Goal: Task Accomplishment & Management: Manage account settings

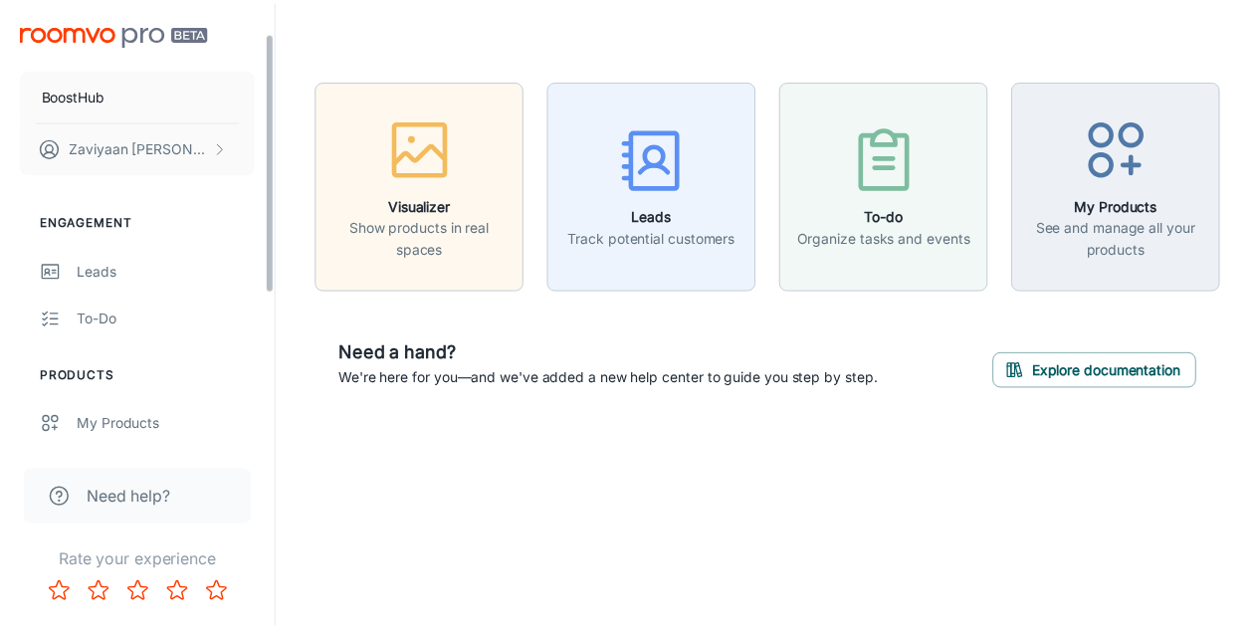
scroll to position [308, 0]
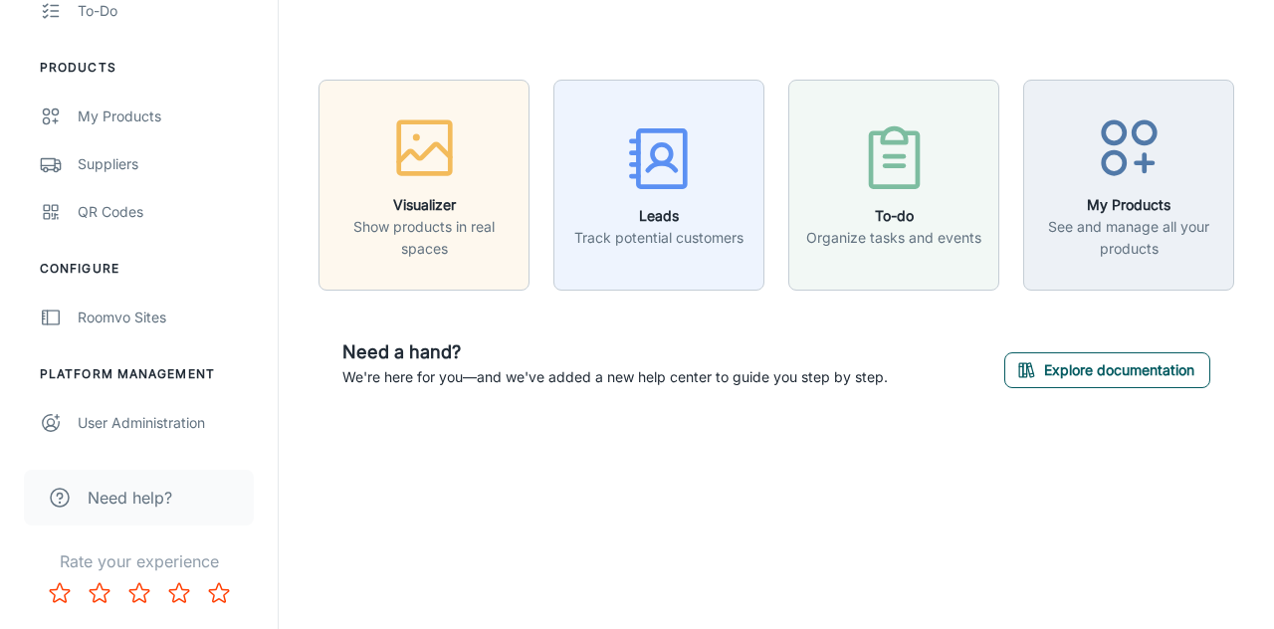
click at [1104, 381] on button "Explore documentation" at bounding box center [1108, 370] width 206 height 36
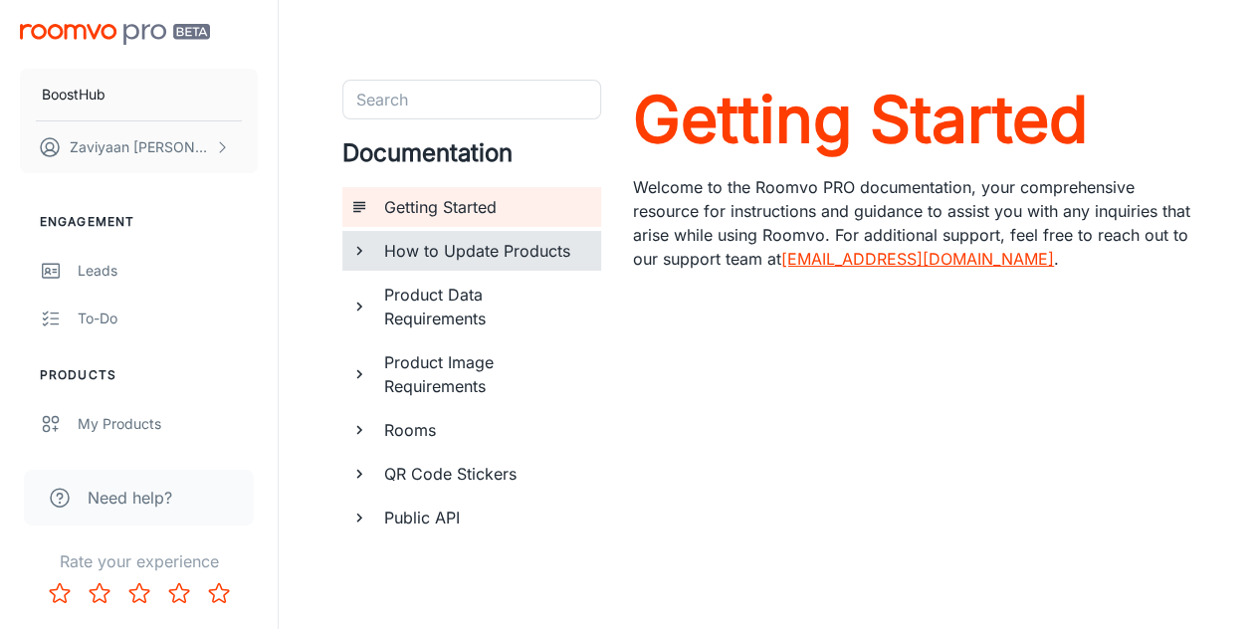
click at [514, 248] on h6 "How to Update Products" at bounding box center [484, 251] width 201 height 24
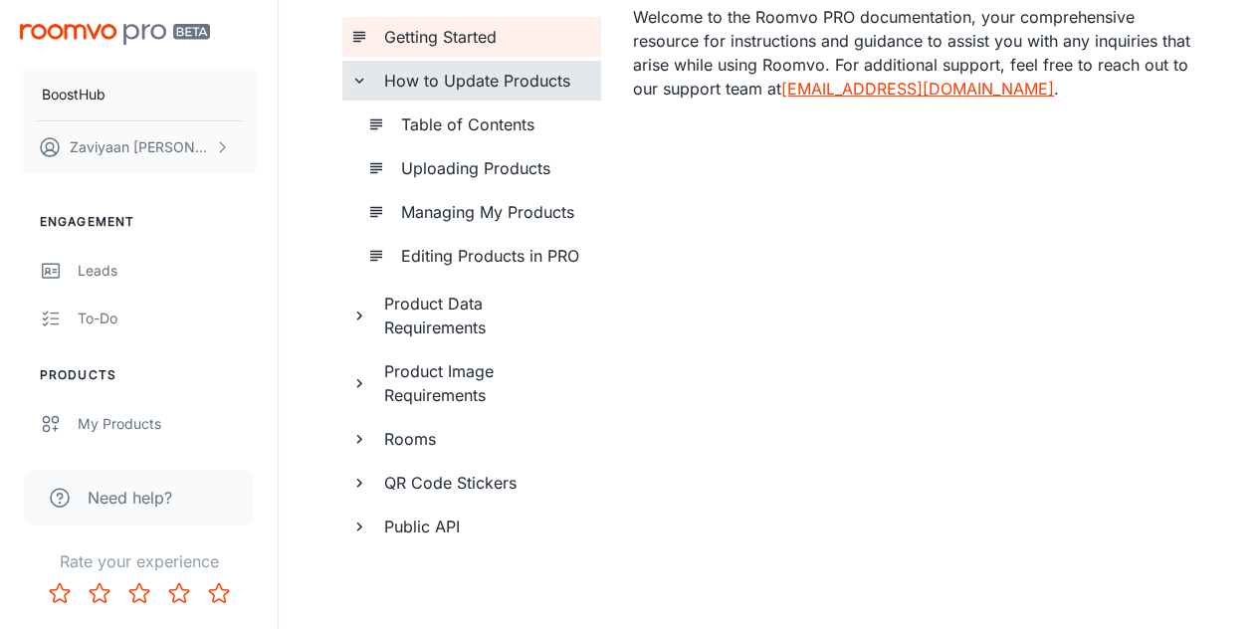
scroll to position [171, 0]
click at [400, 319] on h6 "Product Data Requirements" at bounding box center [484, 315] width 201 height 48
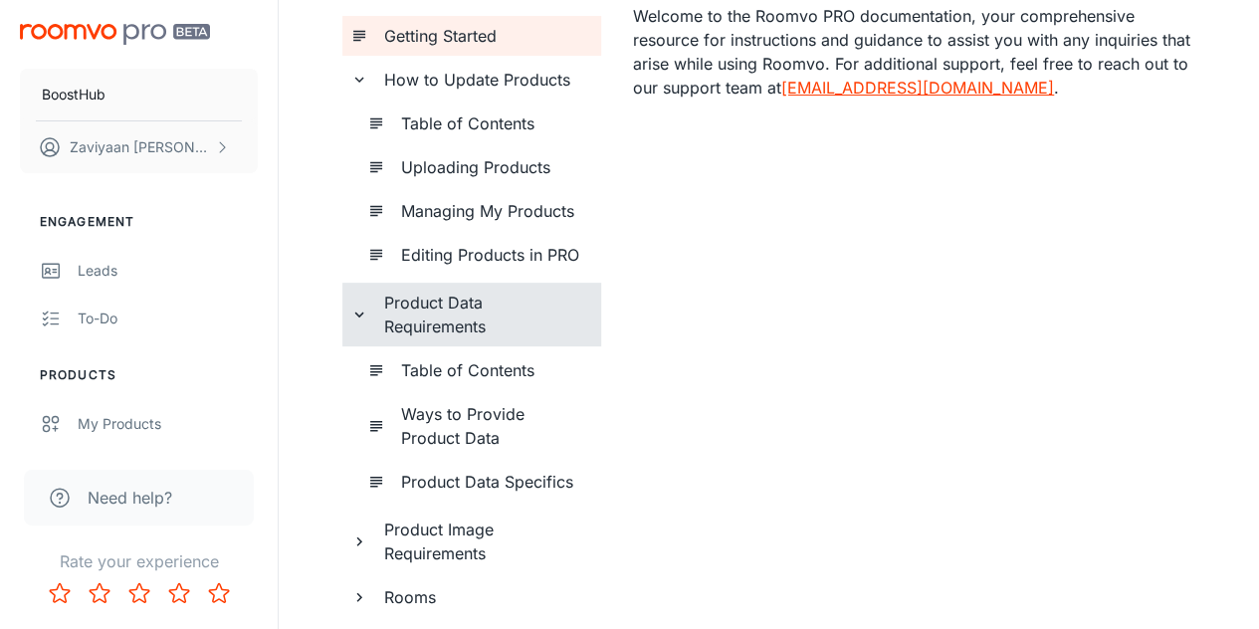
click at [424, 320] on h6 "Product Data Requirements" at bounding box center [484, 315] width 201 height 48
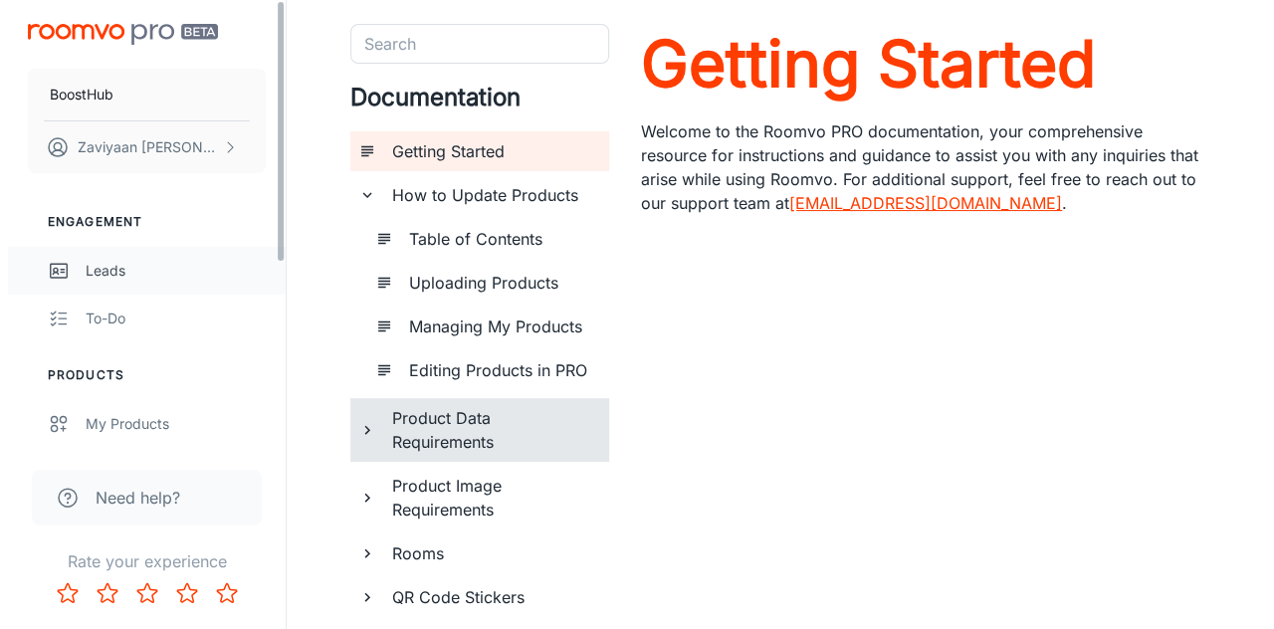
scroll to position [0, 0]
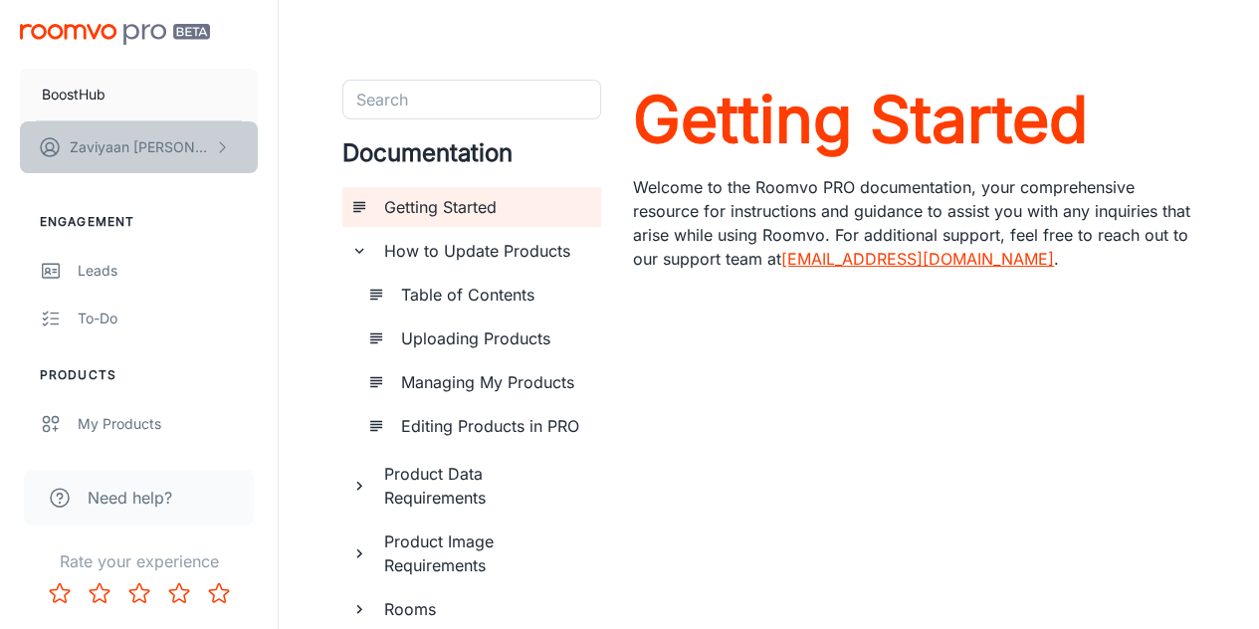
click at [147, 153] on p "[PERSON_NAME]" at bounding box center [140, 147] width 140 height 22
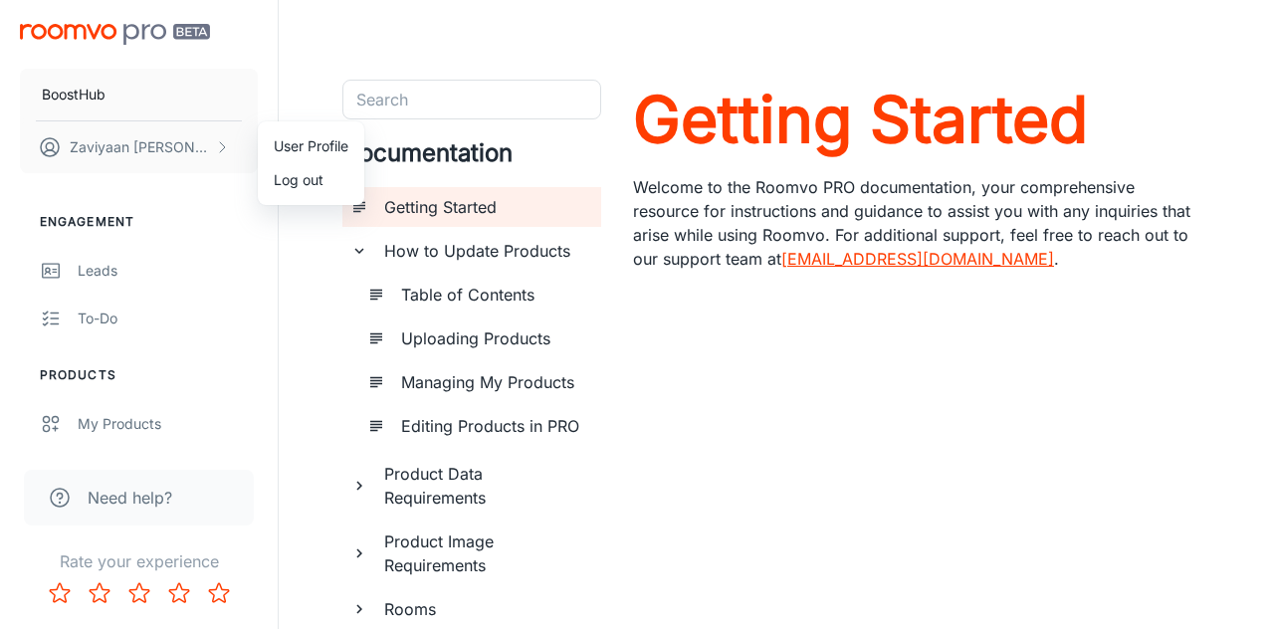
click at [305, 154] on li "User Profile" at bounding box center [311, 146] width 107 height 34
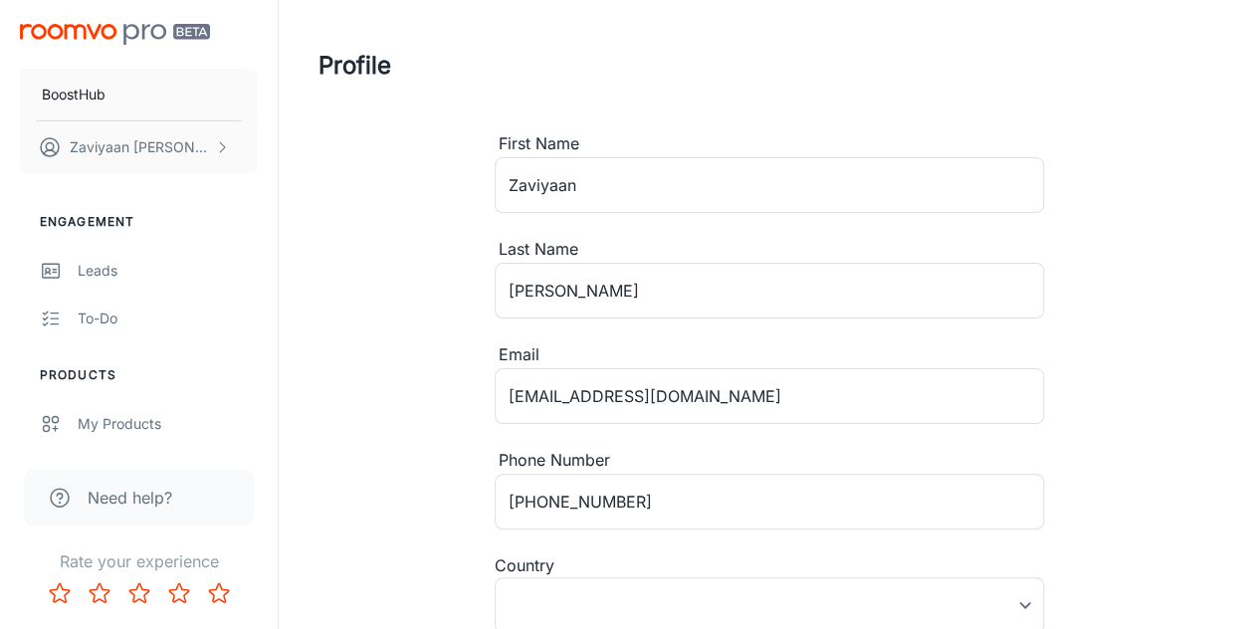
type input "[GEOGRAPHIC_DATA]"
click at [162, 47] on div "BoostHub [PERSON_NAME]" at bounding box center [139, 94] width 278 height 189
click at [169, 25] on img "scrollable content" at bounding box center [115, 34] width 190 height 21
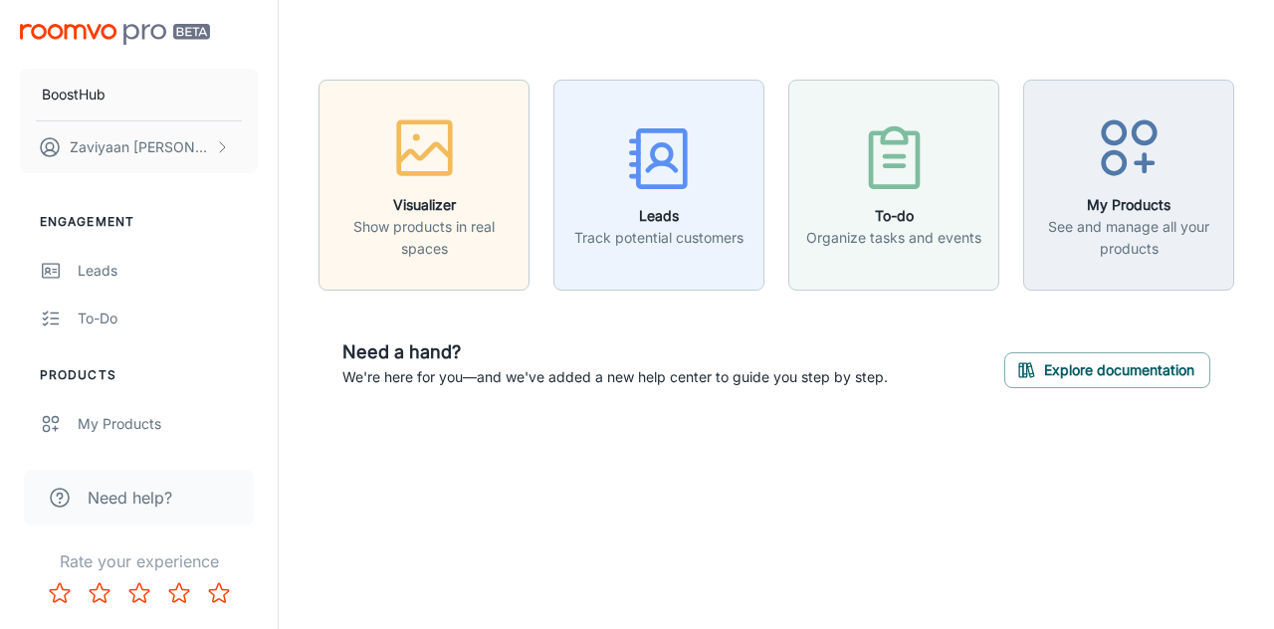
click at [1253, 51] on header at bounding box center [777, 40] width 964 height 80
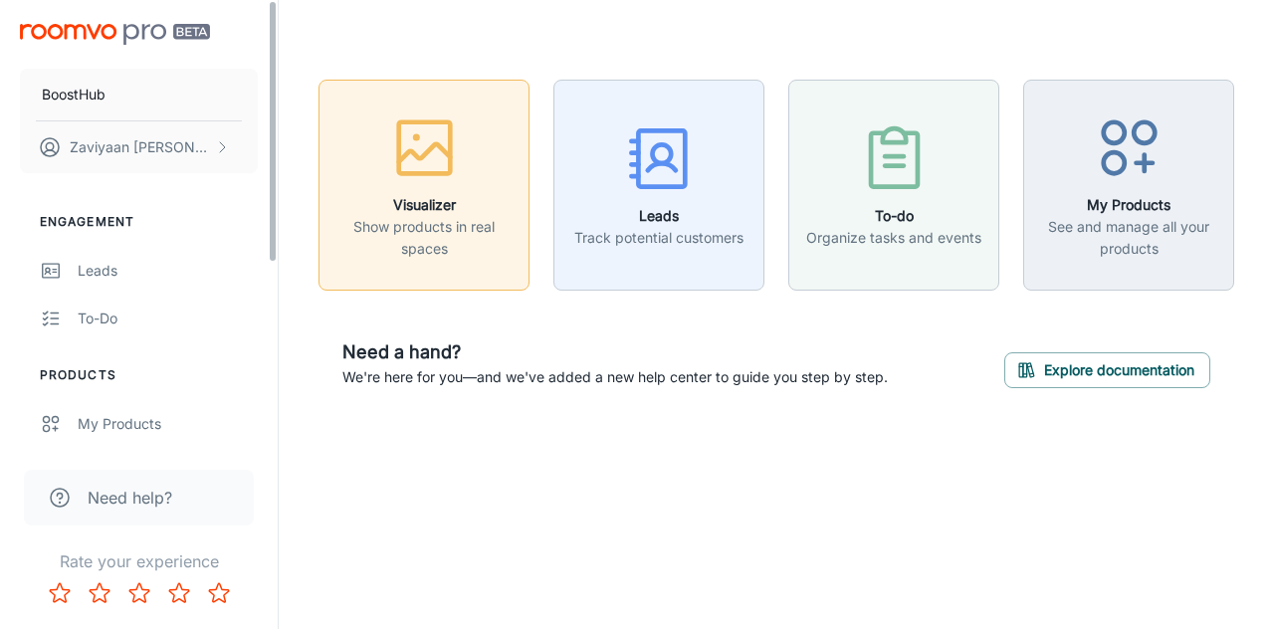
click at [421, 214] on h6 "Visualizer" at bounding box center [424, 205] width 185 height 22
click at [413, 191] on div "button" at bounding box center [424, 152] width 185 height 83
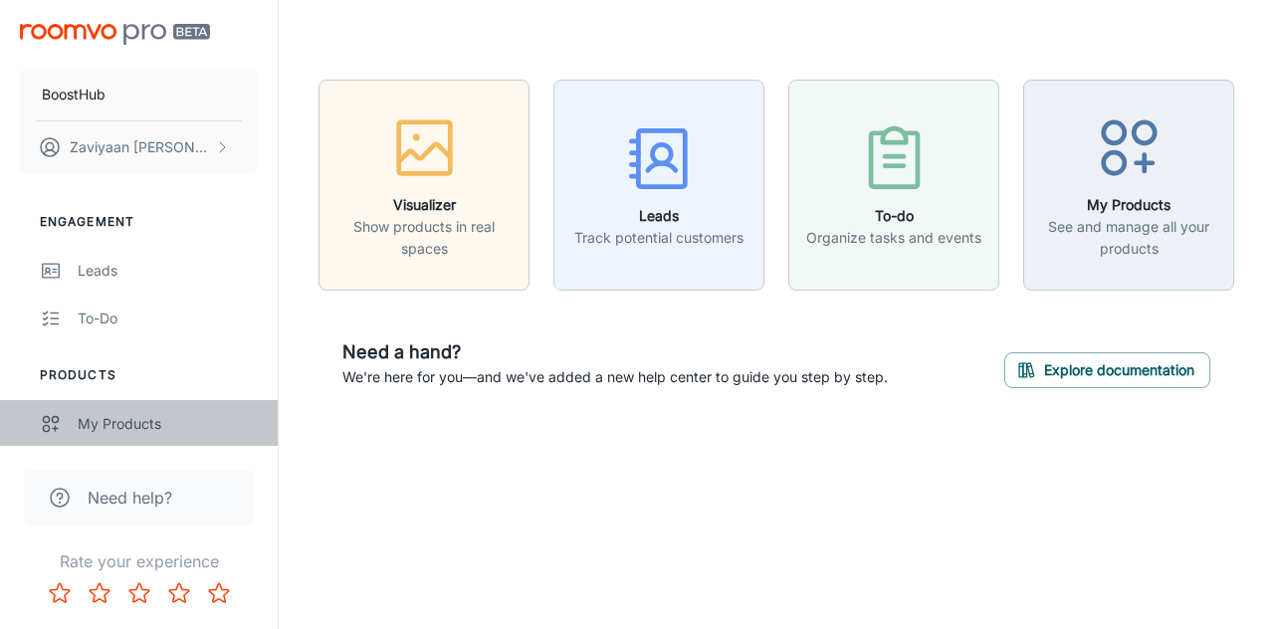
click at [112, 419] on div "My Products" at bounding box center [168, 424] width 180 height 22
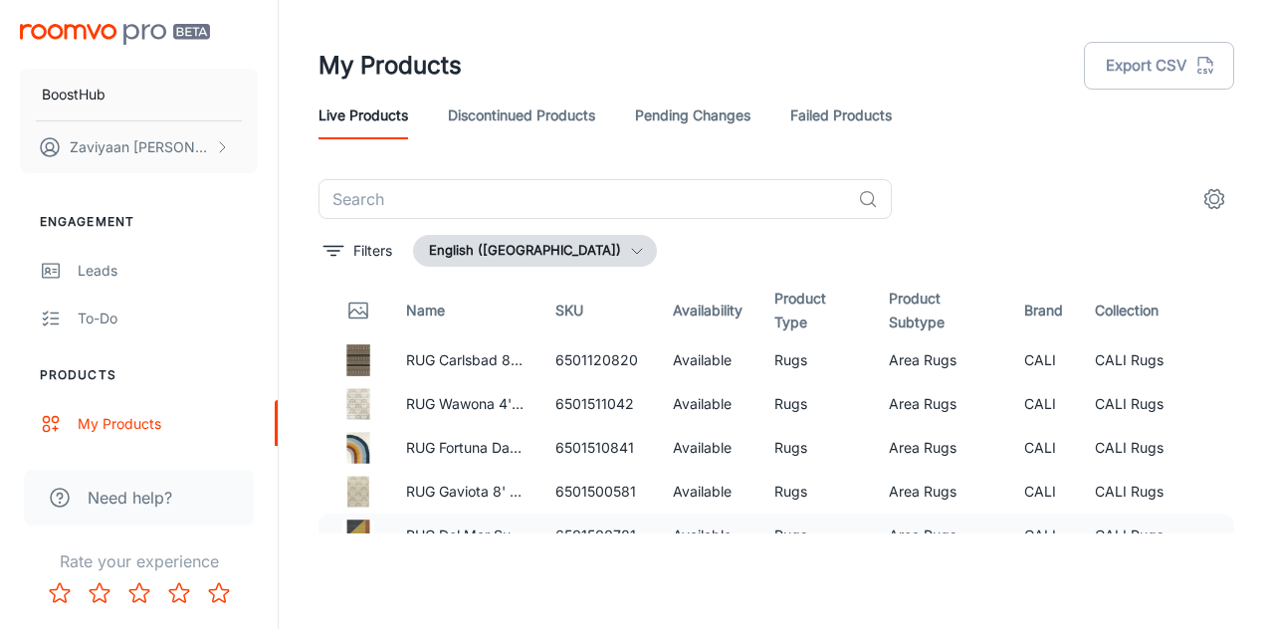
scroll to position [165, 0]
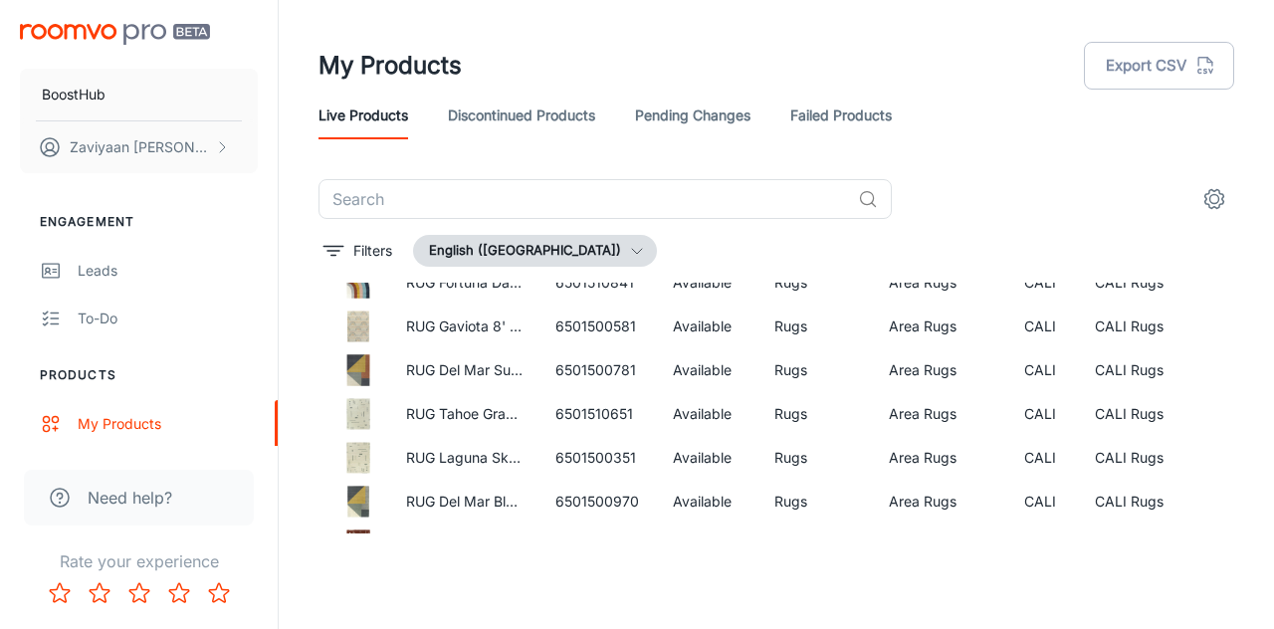
click at [1216, 197] on icon "settings" at bounding box center [1215, 199] width 24 height 24
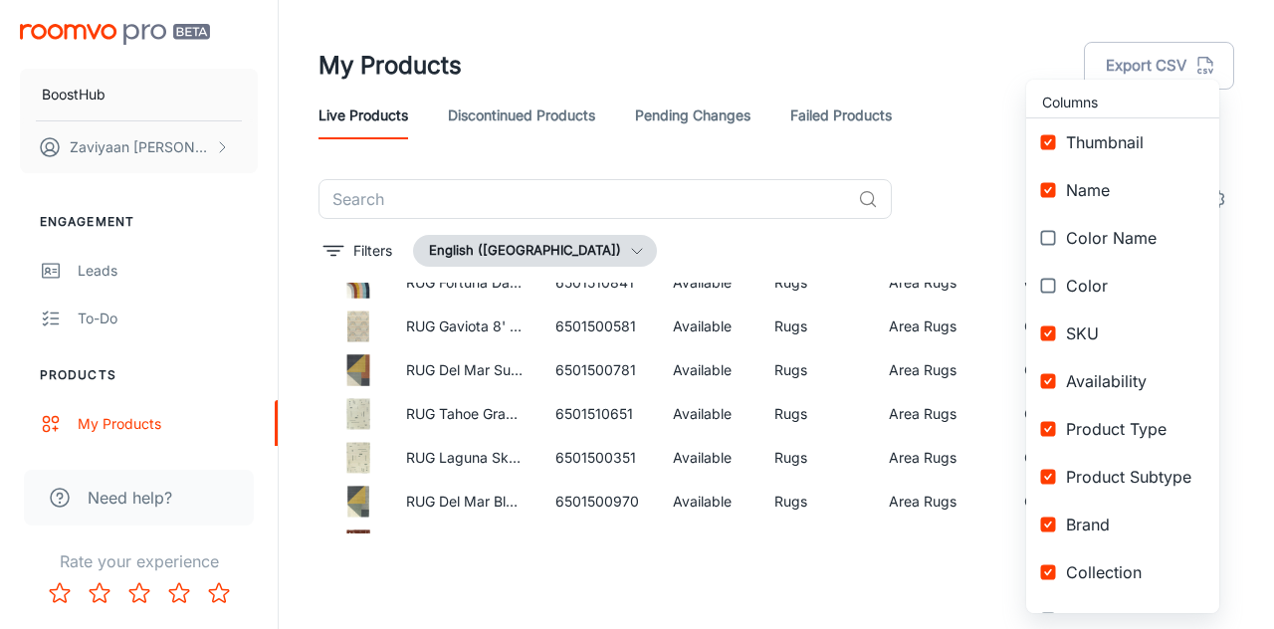
click at [976, 131] on div at bounding box center [637, 314] width 1274 height 629
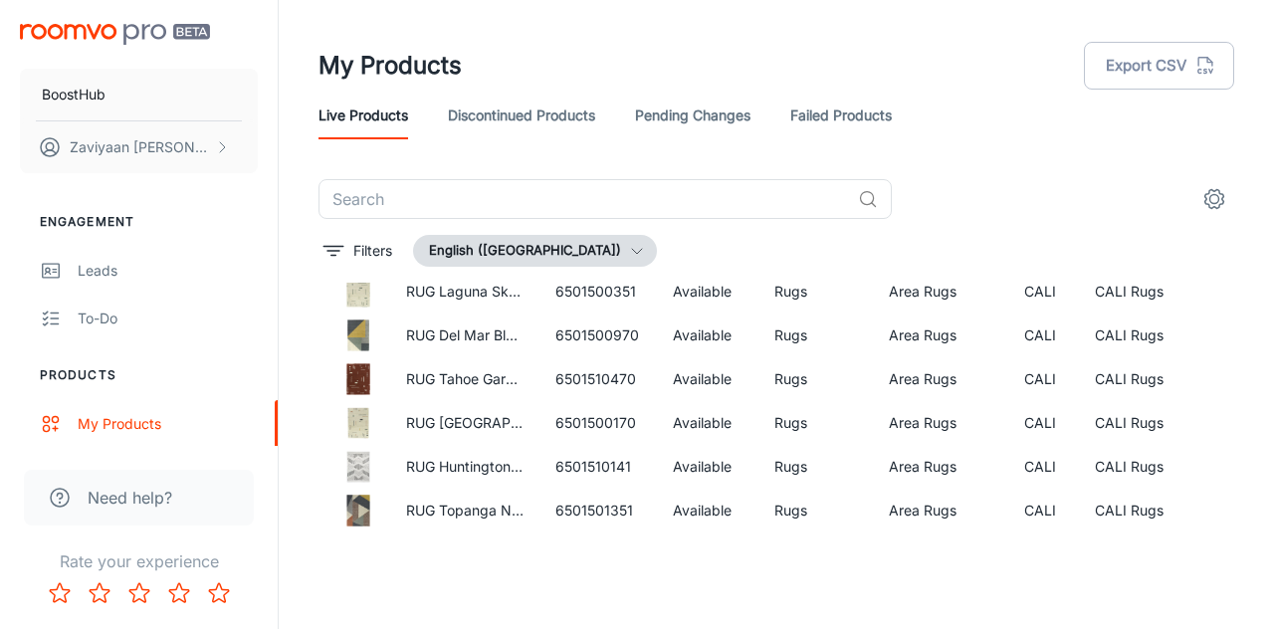
scroll to position [0, 0]
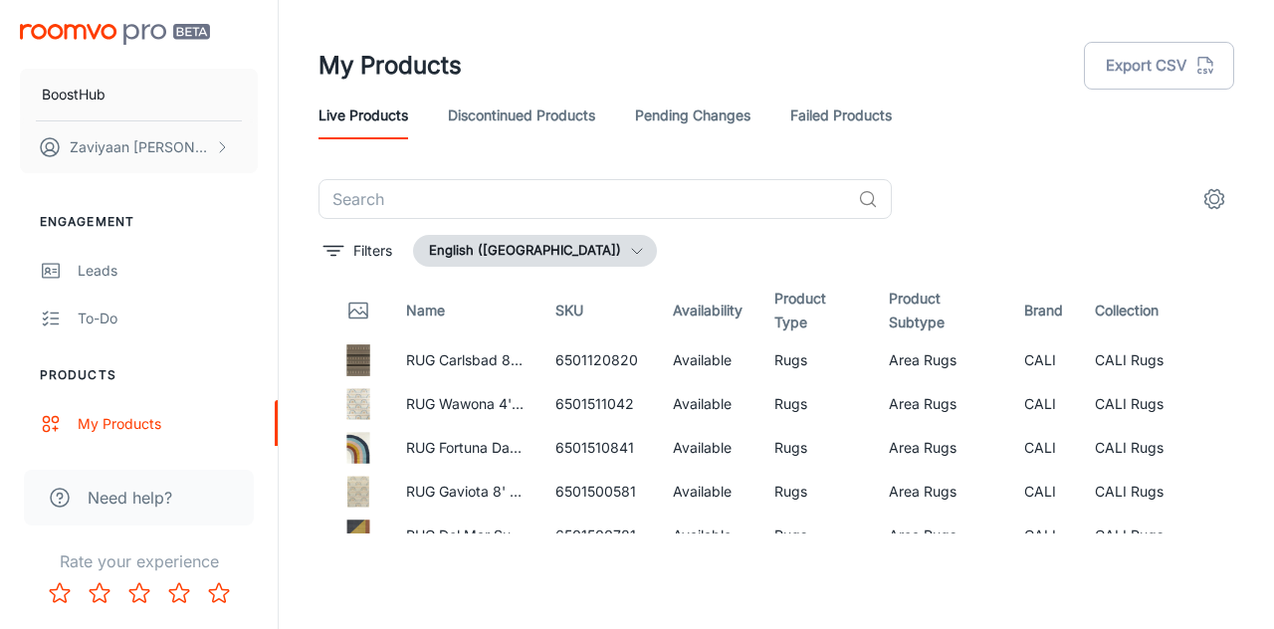
click at [561, 121] on link "Discontinued Products" at bounding box center [521, 116] width 147 height 48
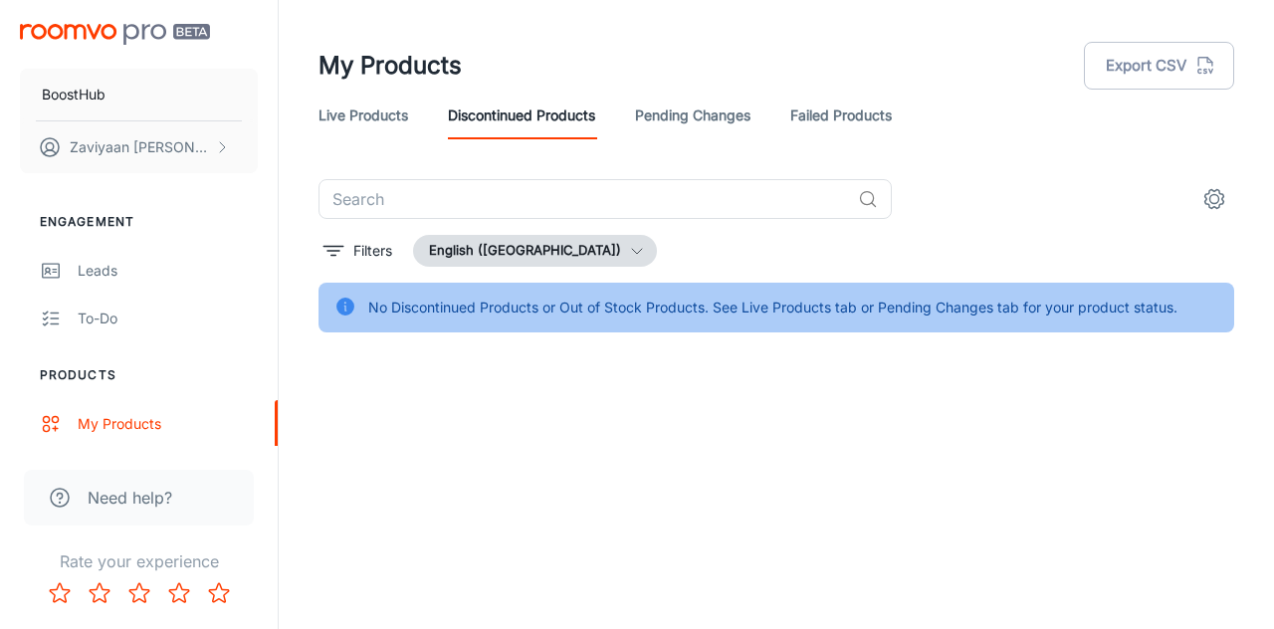
click at [675, 114] on link "Pending Changes" at bounding box center [692, 116] width 115 height 48
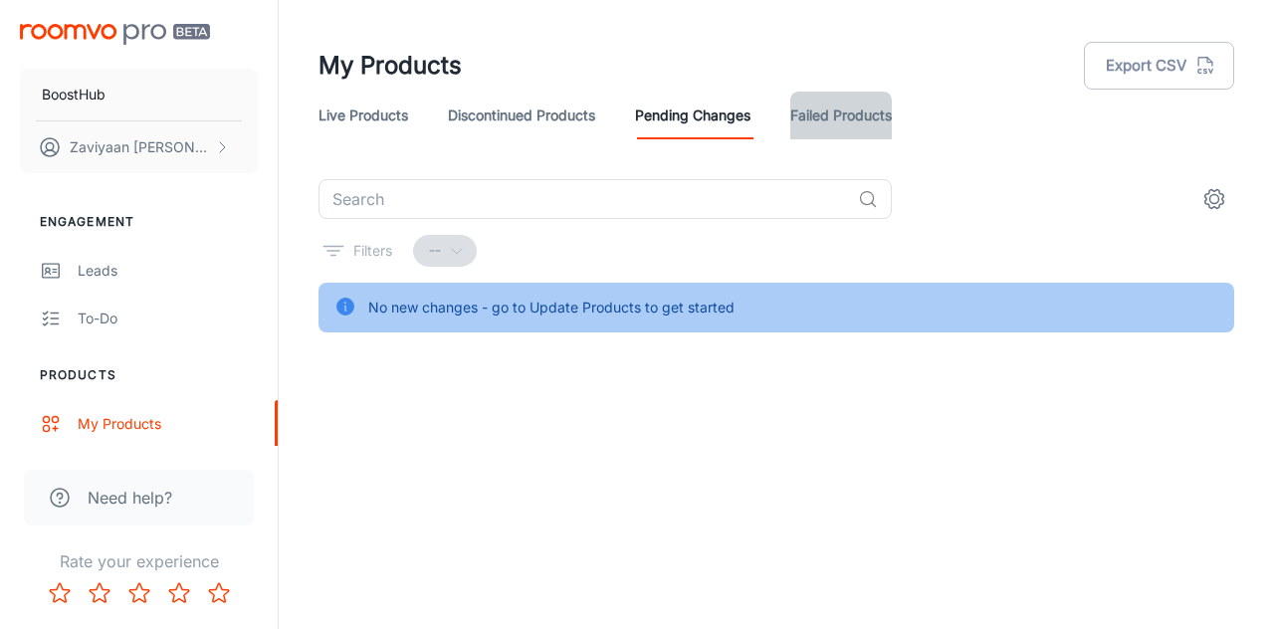
click at [836, 110] on link "Failed Products" at bounding box center [842, 116] width 102 height 48
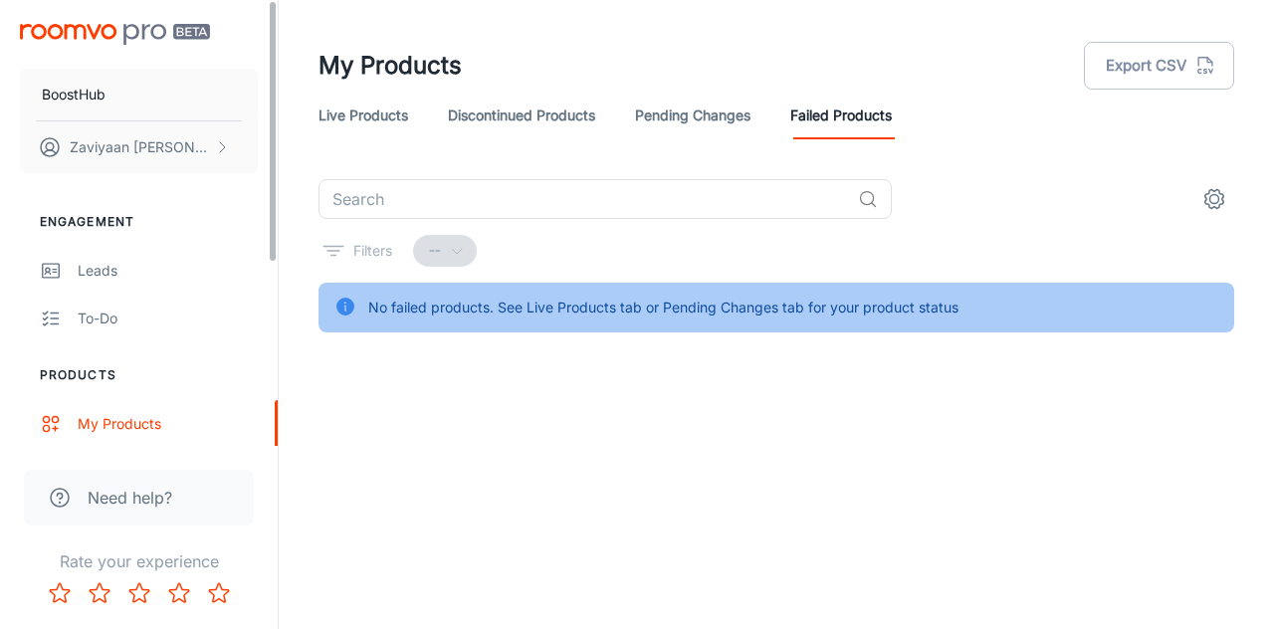
click at [337, 128] on link "Live Products" at bounding box center [364, 116] width 90 height 48
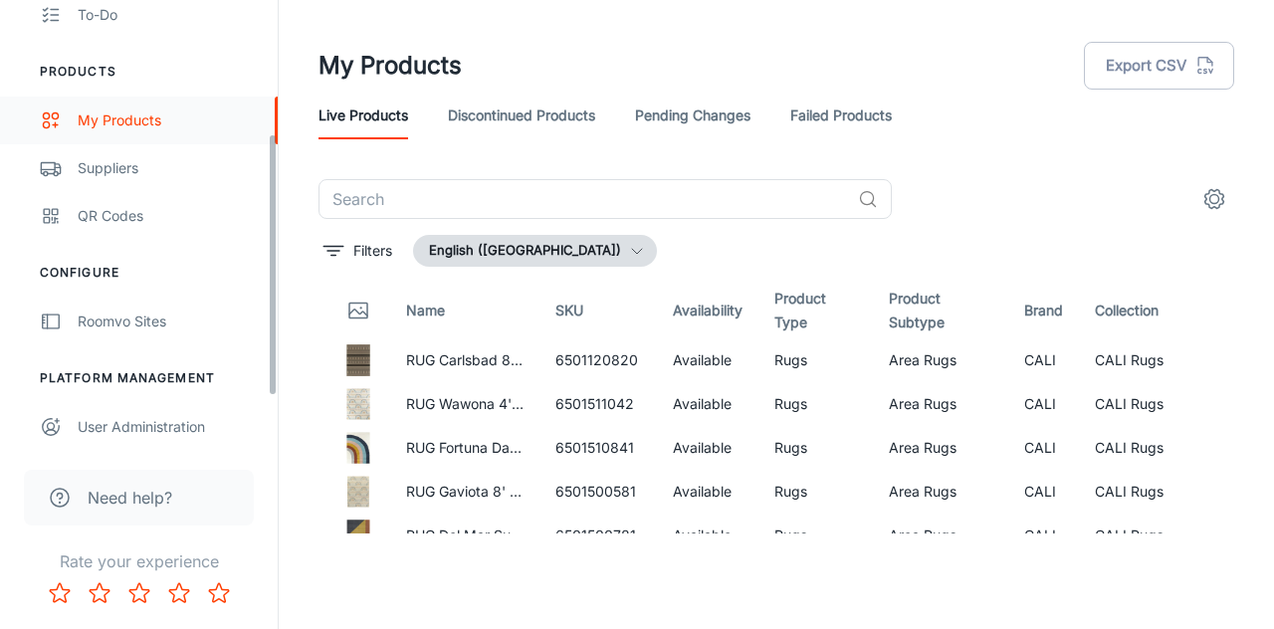
scroll to position [308, 0]
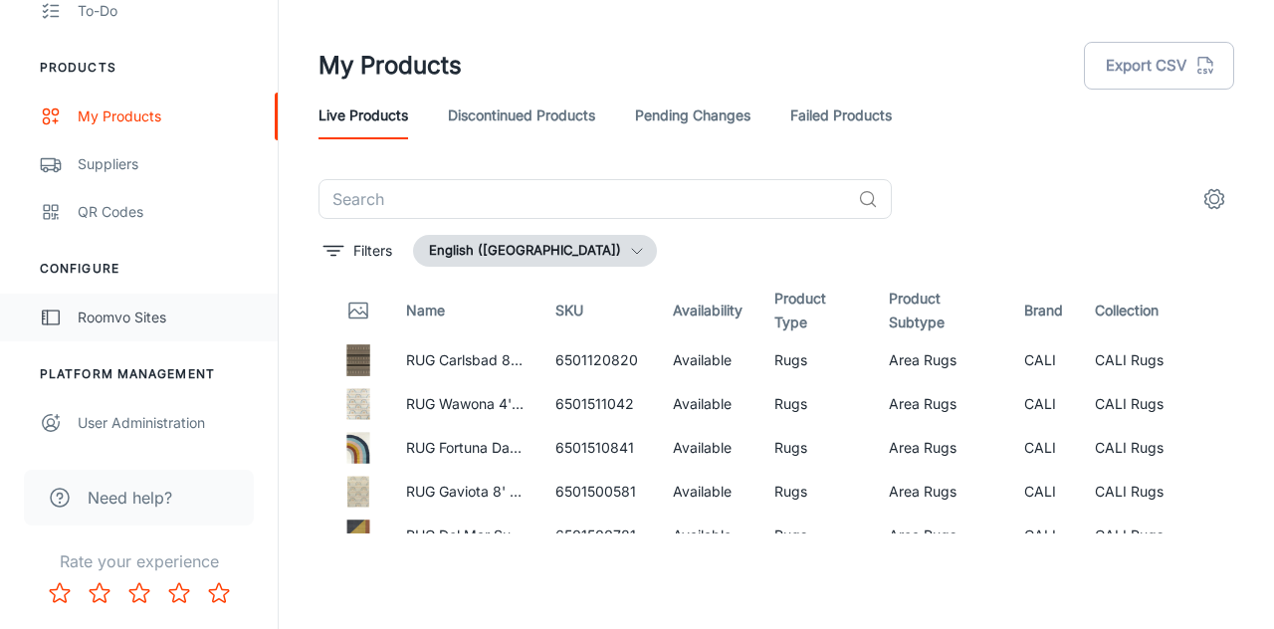
click at [114, 334] on link "Roomvo Sites" at bounding box center [139, 318] width 278 height 48
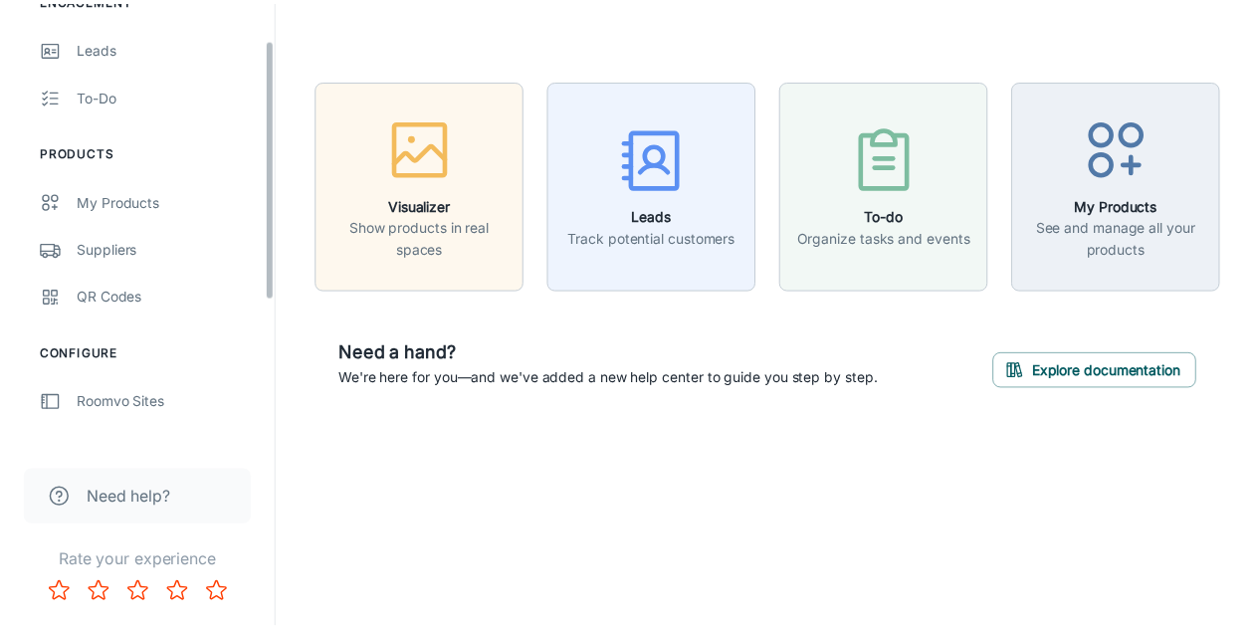
scroll to position [308, 0]
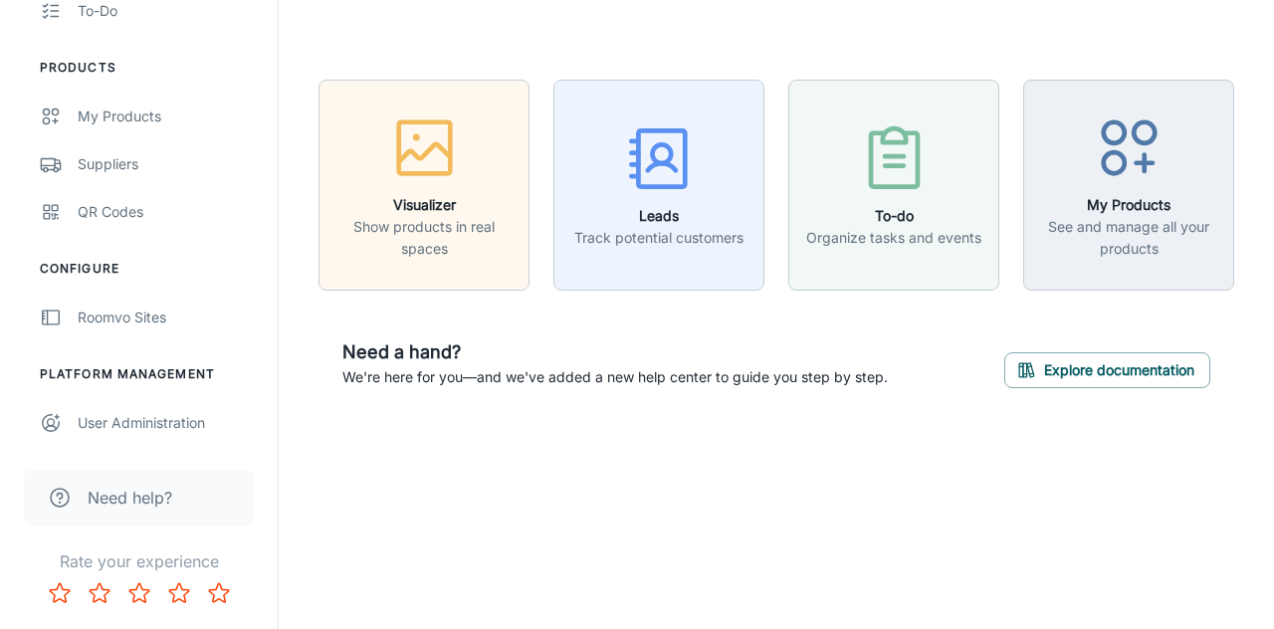
click at [131, 485] on div "Need help?" at bounding box center [139, 498] width 230 height 56
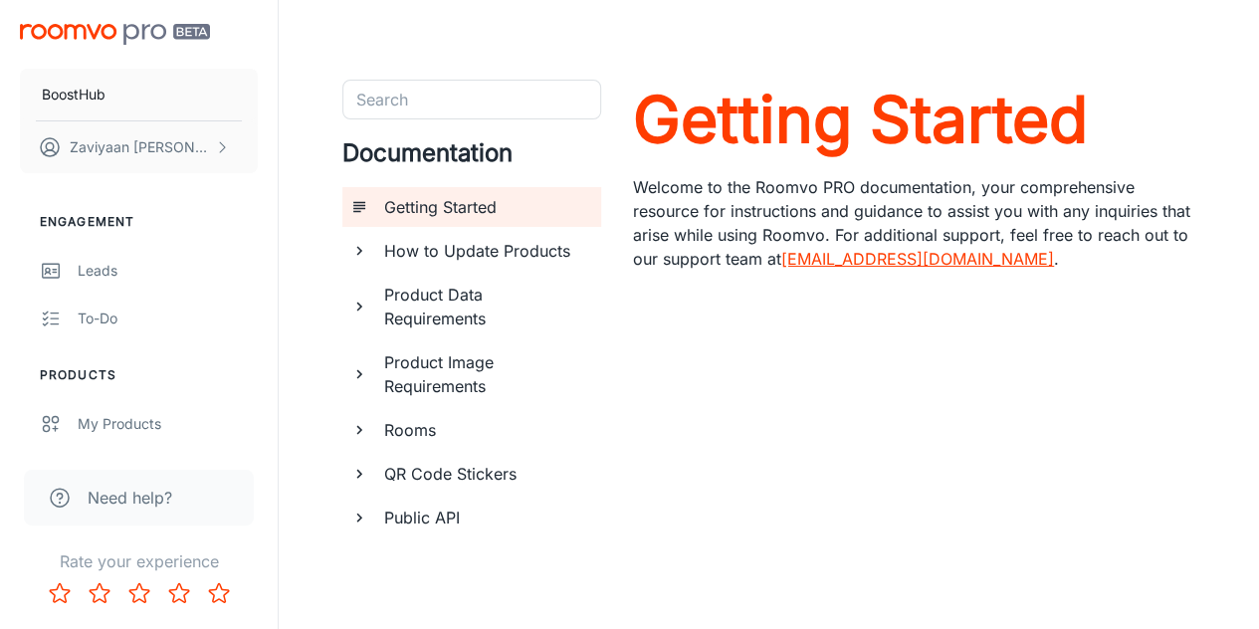
click at [505, 247] on h6 "How to Update Products" at bounding box center [484, 251] width 201 height 24
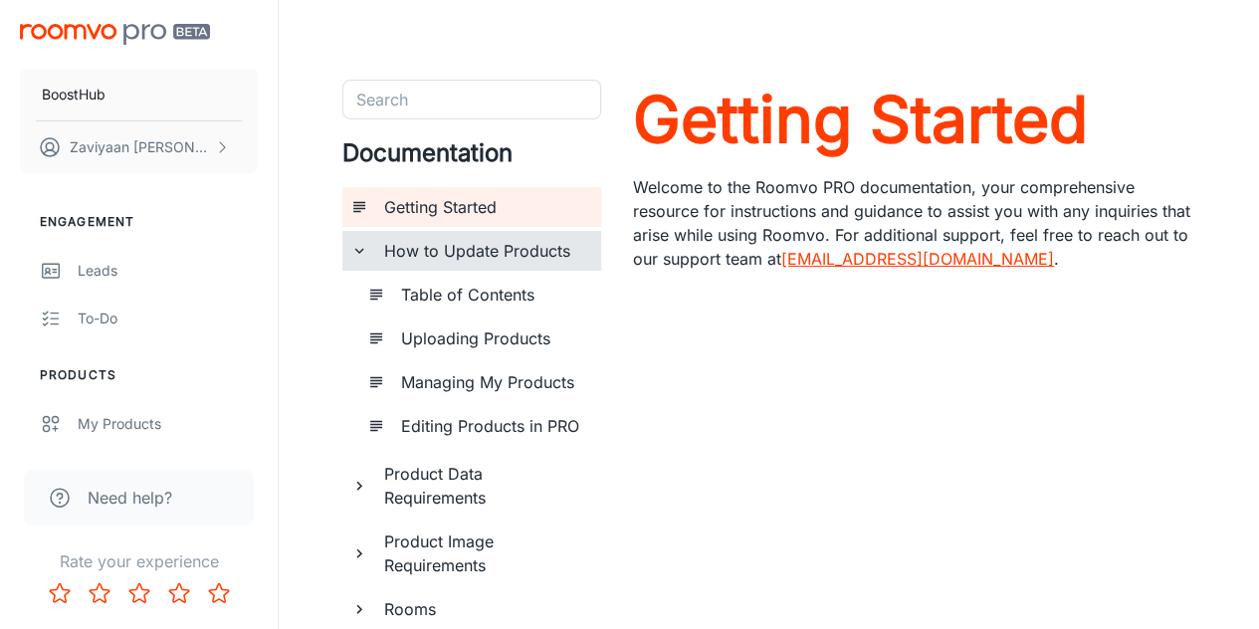
click at [472, 344] on h6 "Uploading Products" at bounding box center [493, 339] width 184 height 24
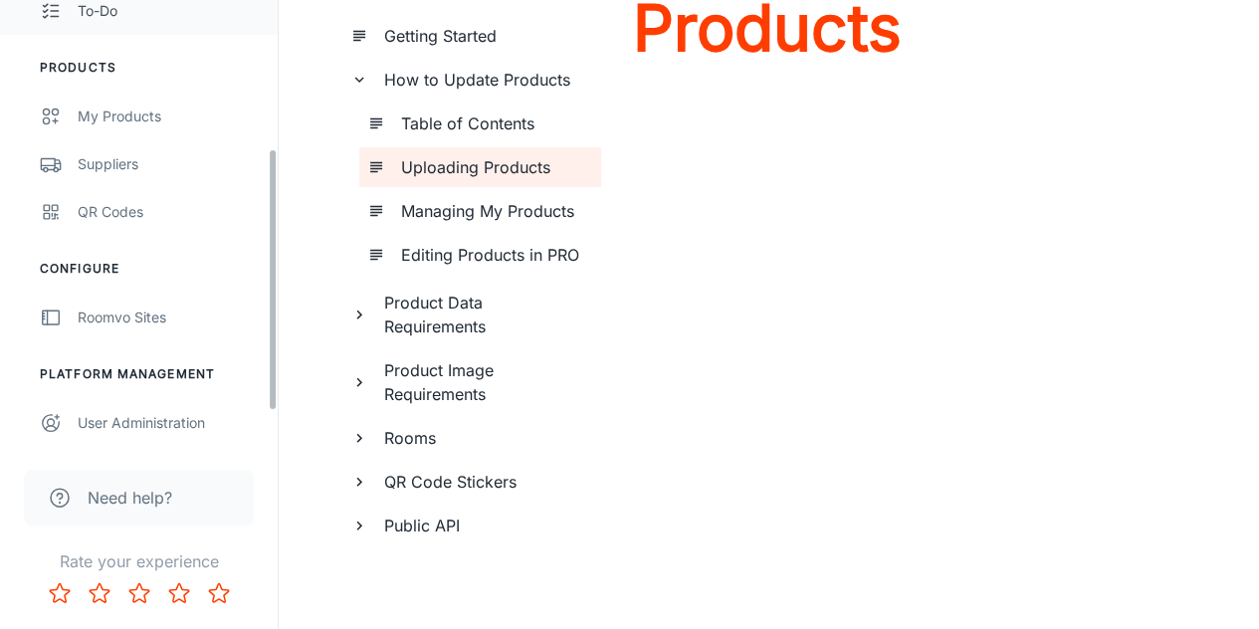
scroll to position [141, 0]
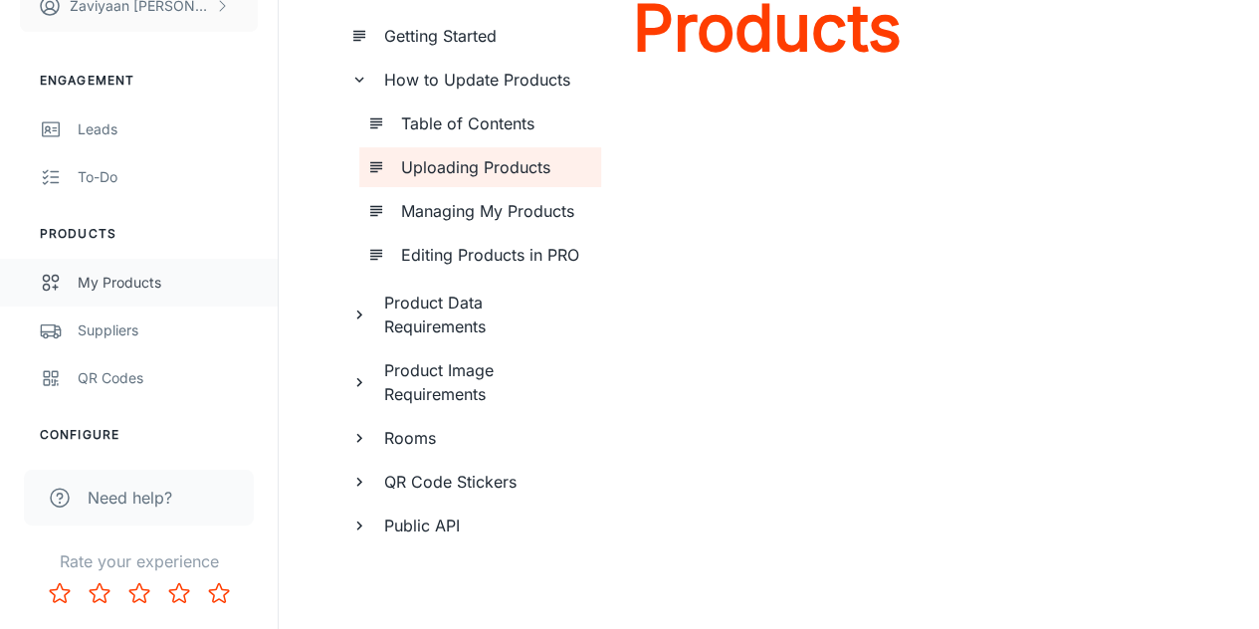
click at [114, 296] on link "My Products" at bounding box center [139, 283] width 278 height 48
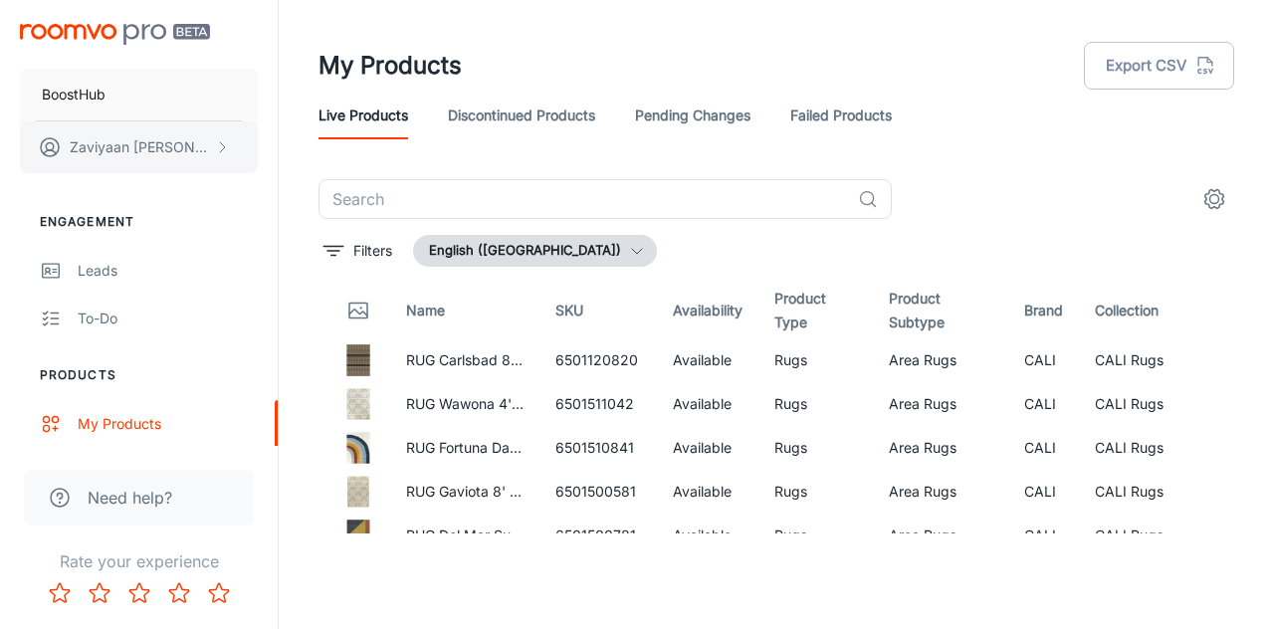
click at [156, 147] on p "[PERSON_NAME]" at bounding box center [140, 147] width 140 height 22
click at [347, 152] on li "User Profile" at bounding box center [311, 146] width 107 height 34
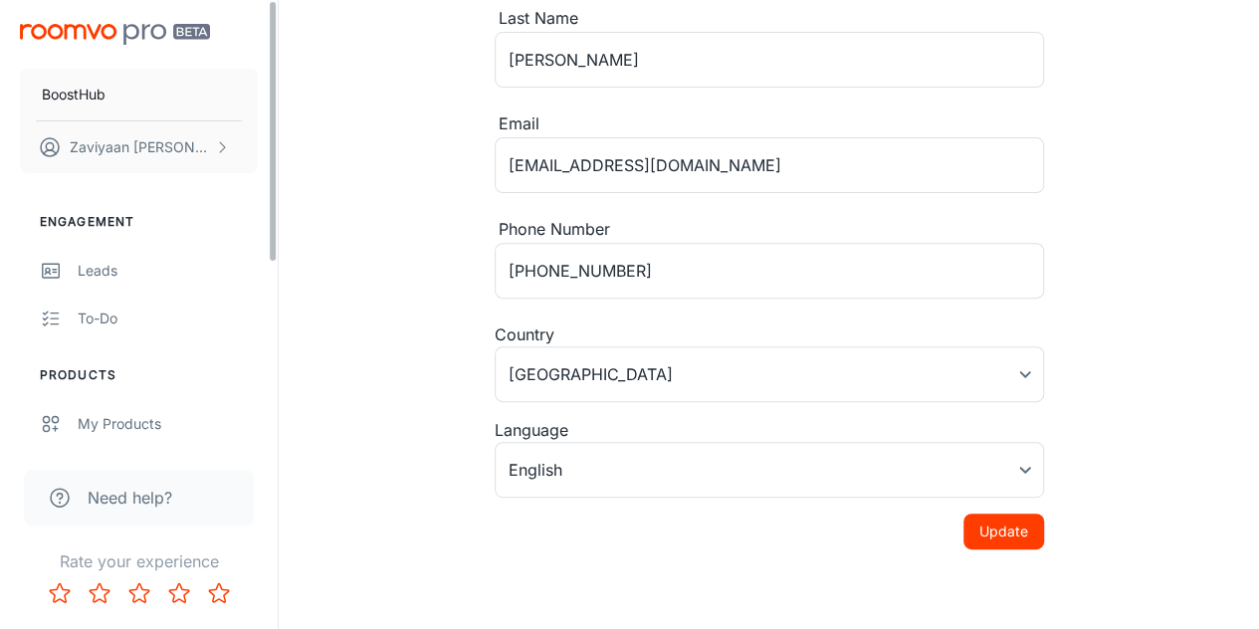
scroll to position [308, 0]
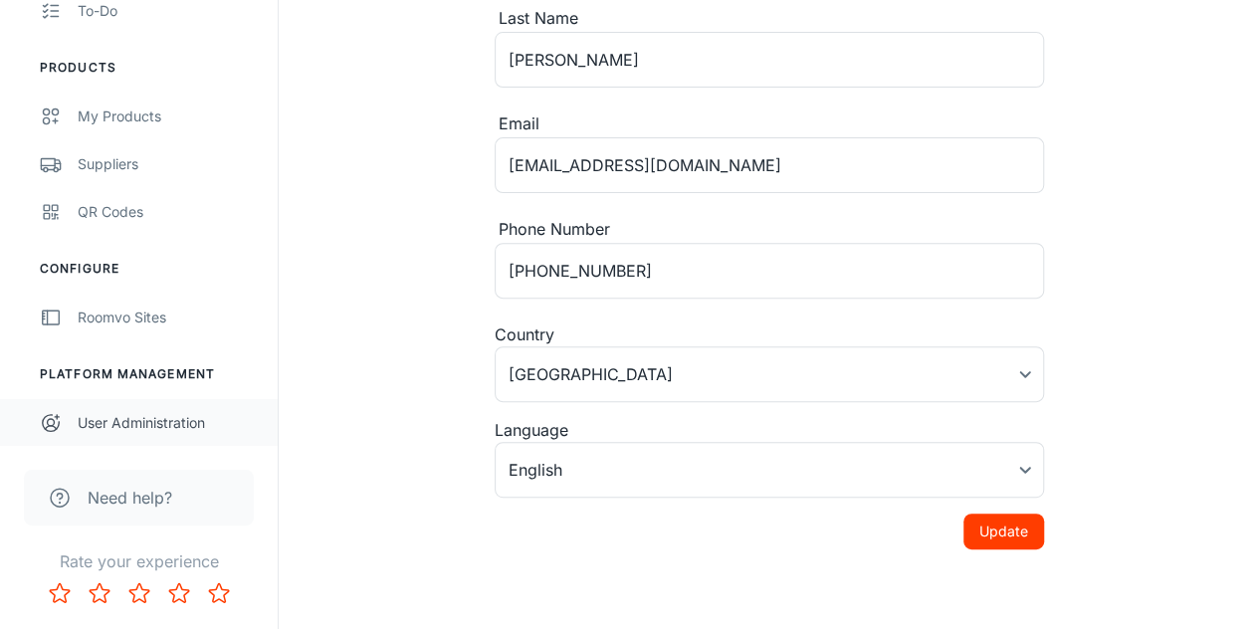
click at [173, 408] on link "User Administration" at bounding box center [139, 423] width 278 height 48
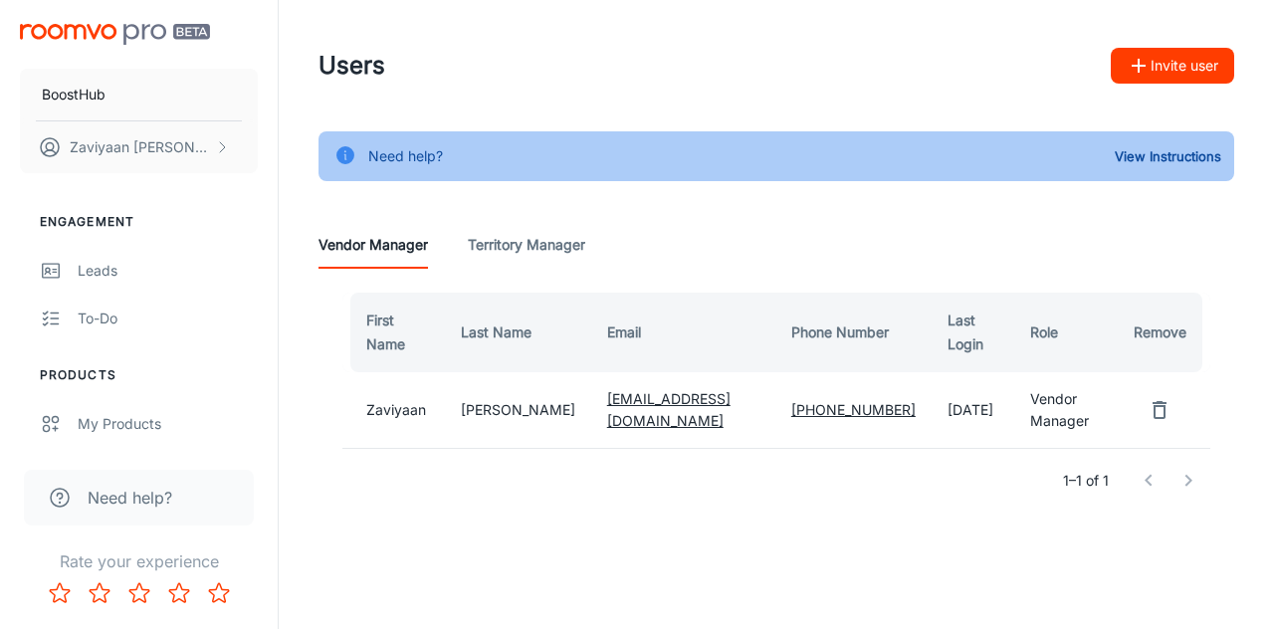
click at [528, 249] on Manager "Territory Manager" at bounding box center [526, 245] width 117 height 48
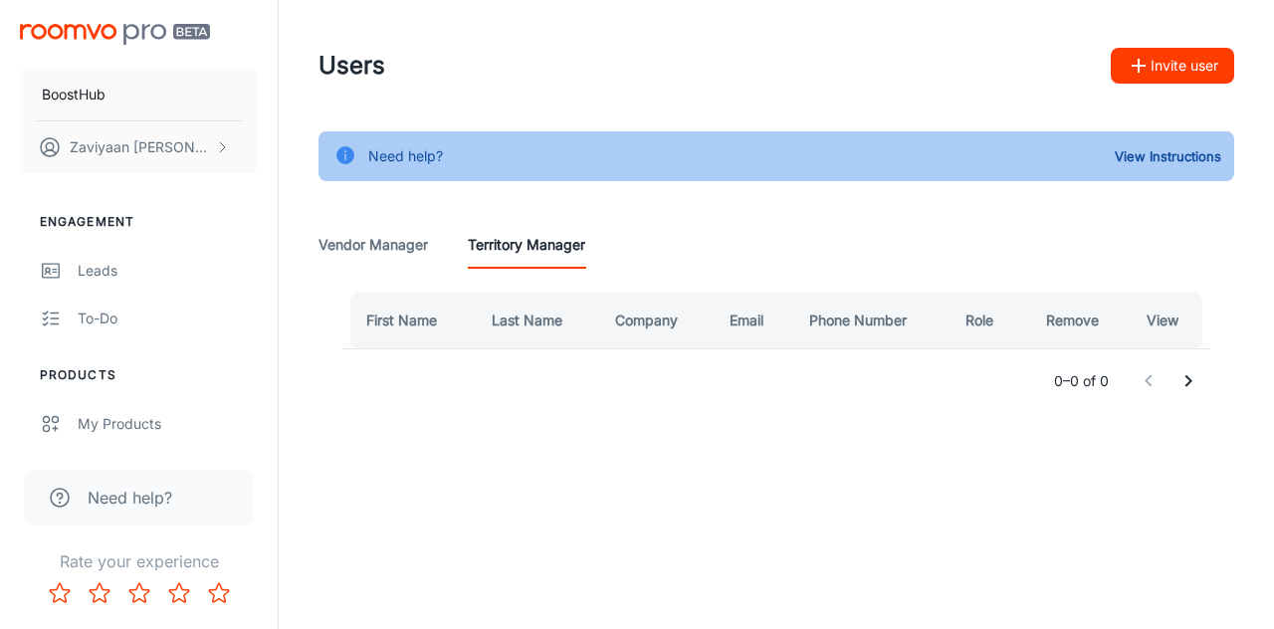
click at [392, 241] on Manager "Vendor Manager" at bounding box center [374, 245] width 110 height 48
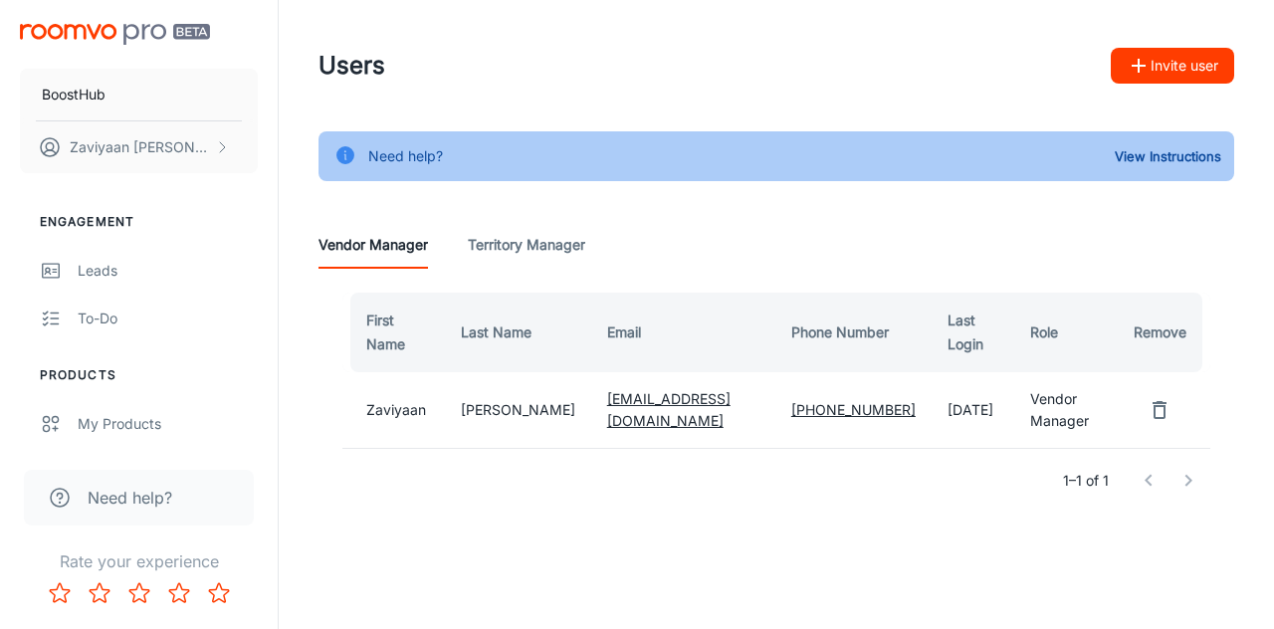
click at [1167, 76] on button "Invite user" at bounding box center [1172, 66] width 123 height 36
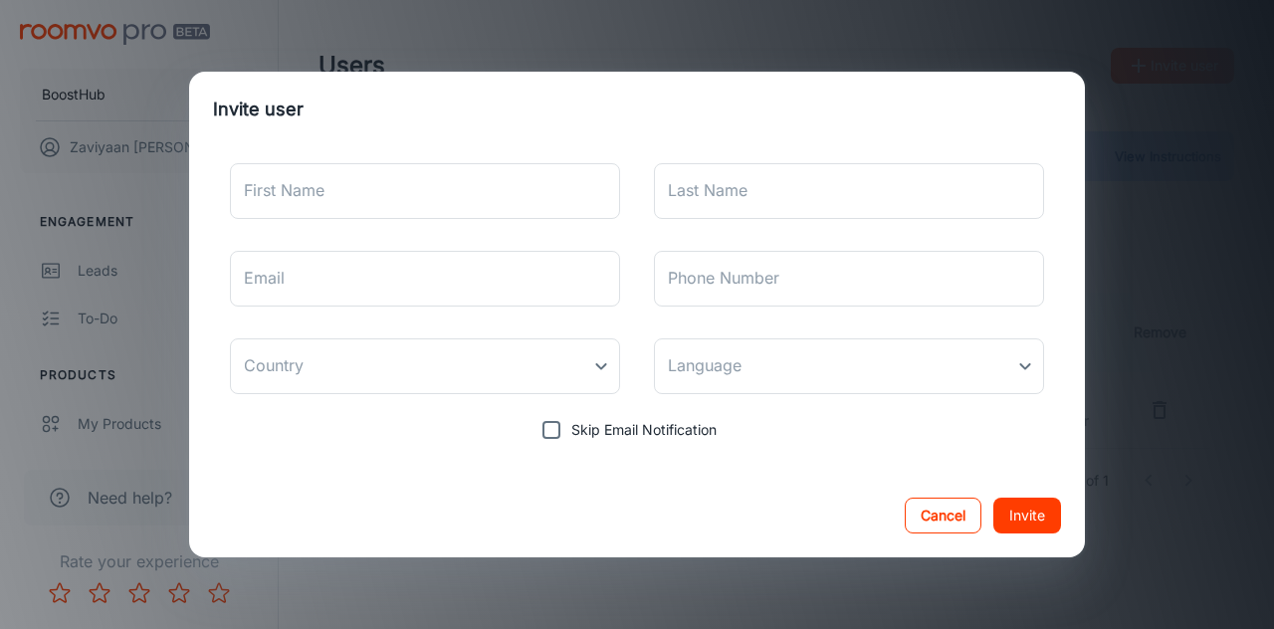
click at [940, 515] on button "Cancel" at bounding box center [943, 516] width 77 height 36
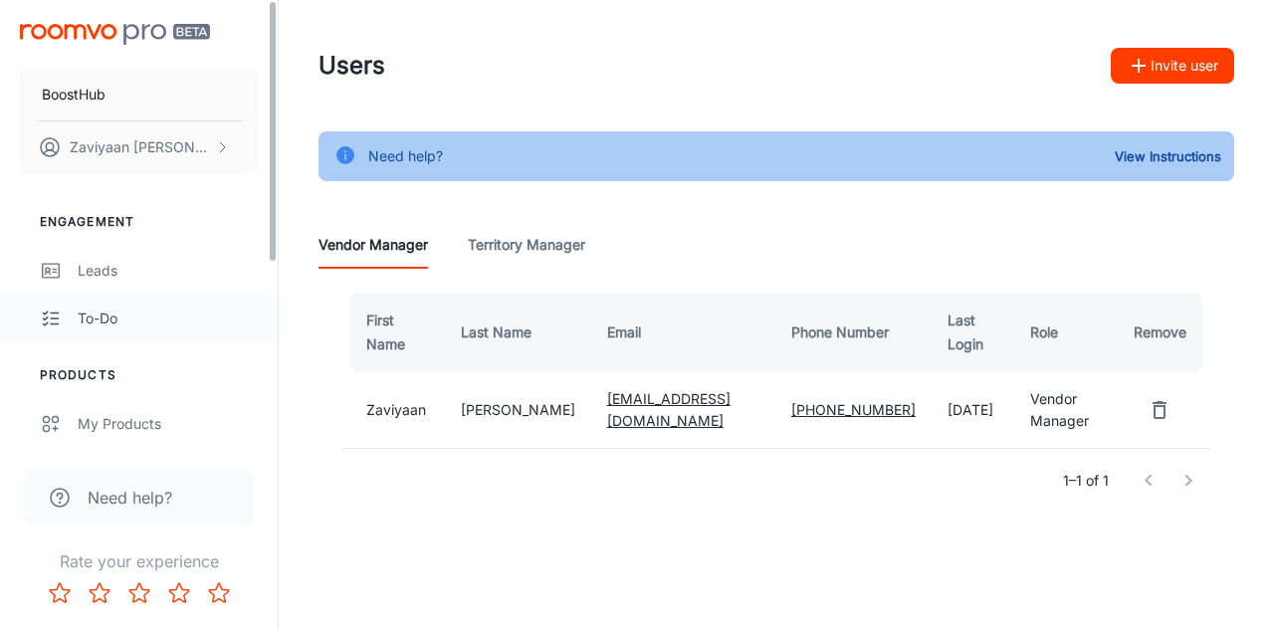
click at [134, 312] on div "To-do" at bounding box center [168, 319] width 180 height 22
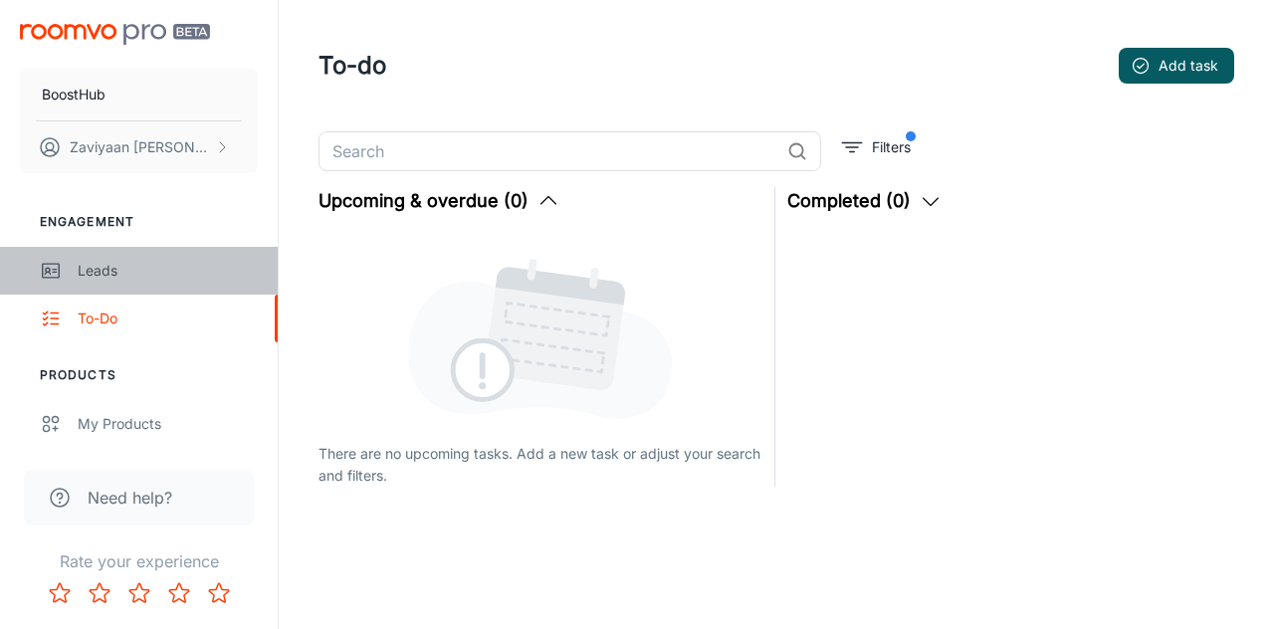
click at [157, 278] on div "Leads" at bounding box center [168, 271] width 180 height 22
